Goal: Check status

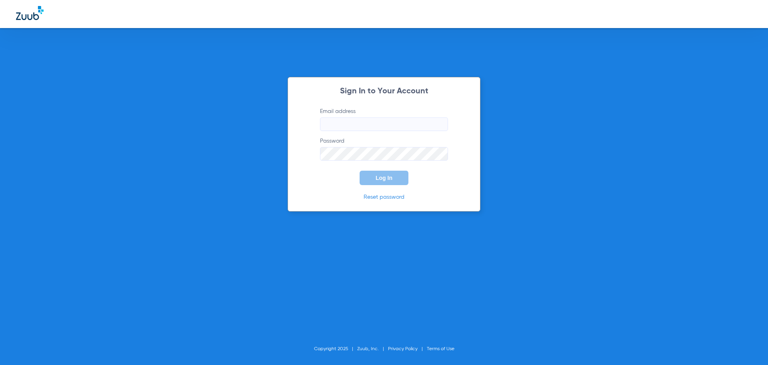
click at [377, 124] on input "Email address" at bounding box center [384, 124] width 128 height 14
type input "[EMAIL_ADDRESS][DOMAIN_NAME]"
click at [360, 170] on button "Log In" at bounding box center [384, 177] width 49 height 14
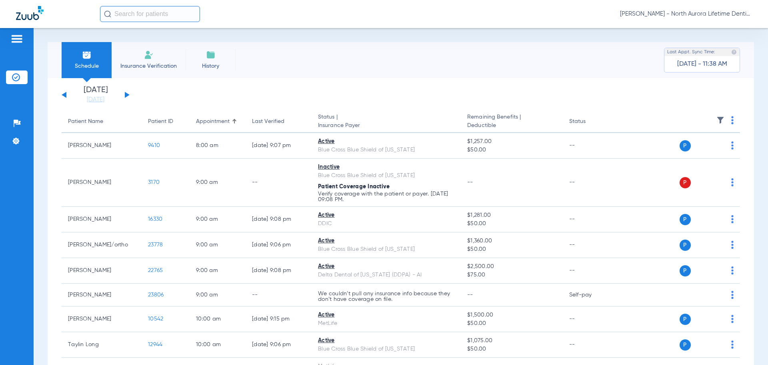
click at [126, 94] on button at bounding box center [127, 95] width 5 height 6
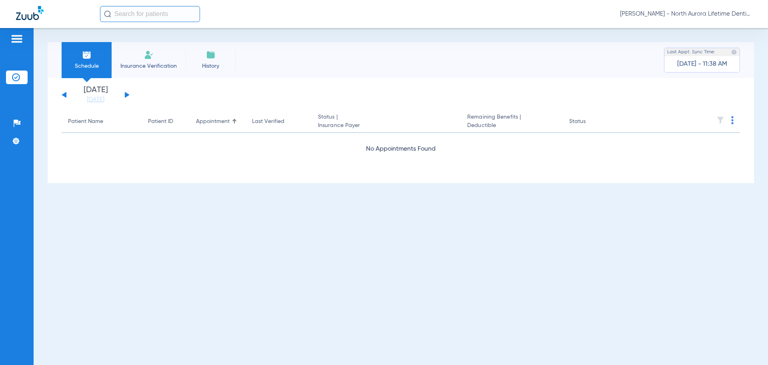
click at [126, 94] on button at bounding box center [127, 95] width 5 height 6
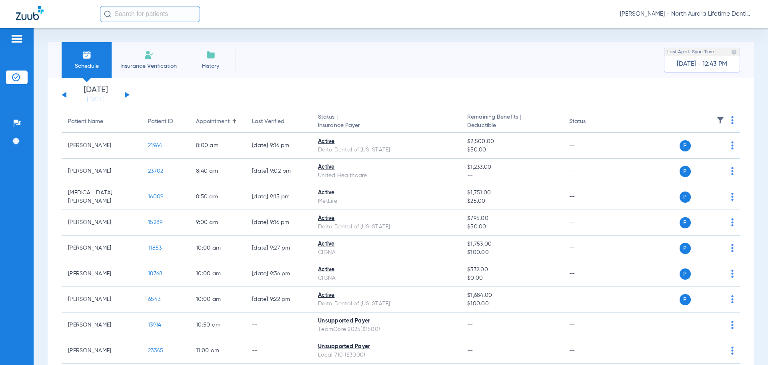
click at [128, 95] on button at bounding box center [127, 95] width 5 height 6
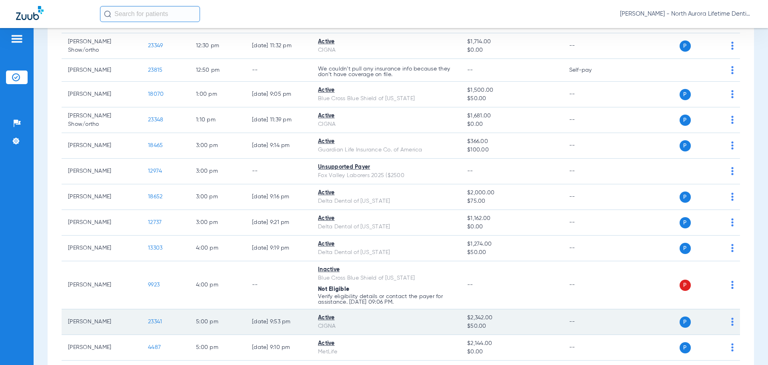
scroll to position [400, 0]
